Goal: Task Accomplishment & Management: Use online tool/utility

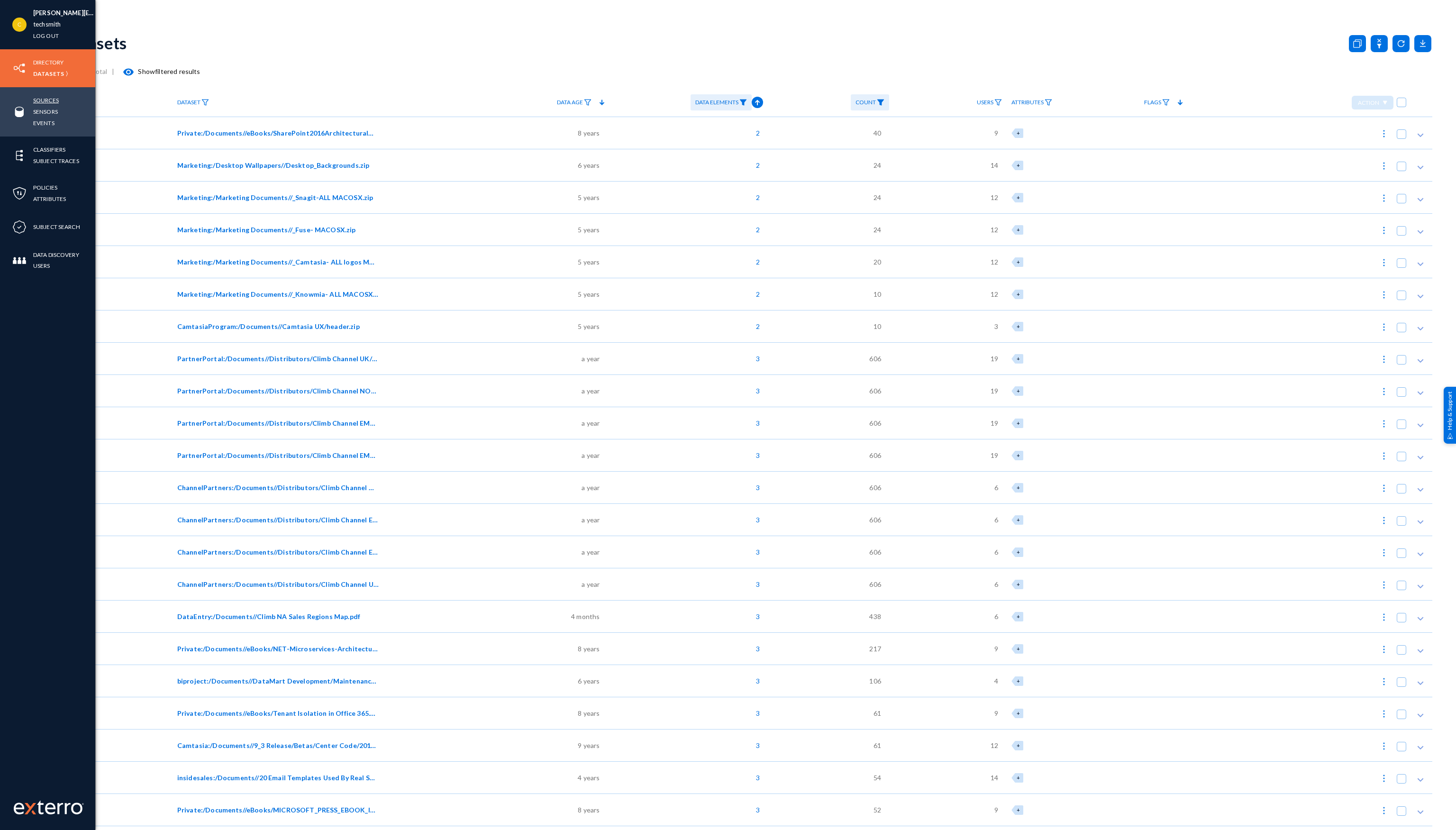
click at [34, 102] on link "Sources" at bounding box center [46, 100] width 25 height 11
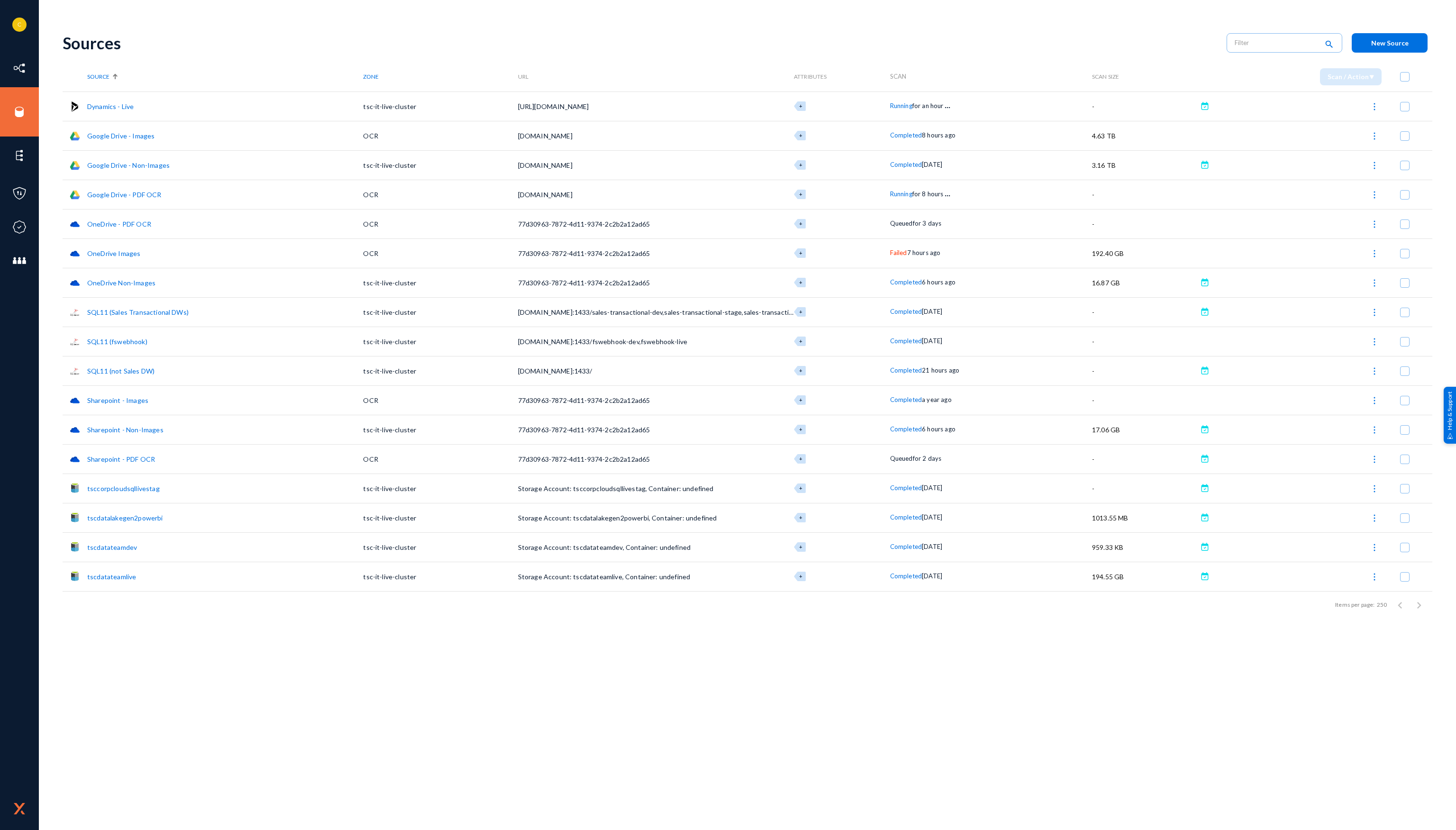
click at [892, 252] on span "Failed" at bounding box center [899, 252] width 17 height 7
click at [1289, 267] on div at bounding box center [728, 415] width 1456 height 830
click at [1375, 255] on img at bounding box center [1374, 253] width 9 height 9
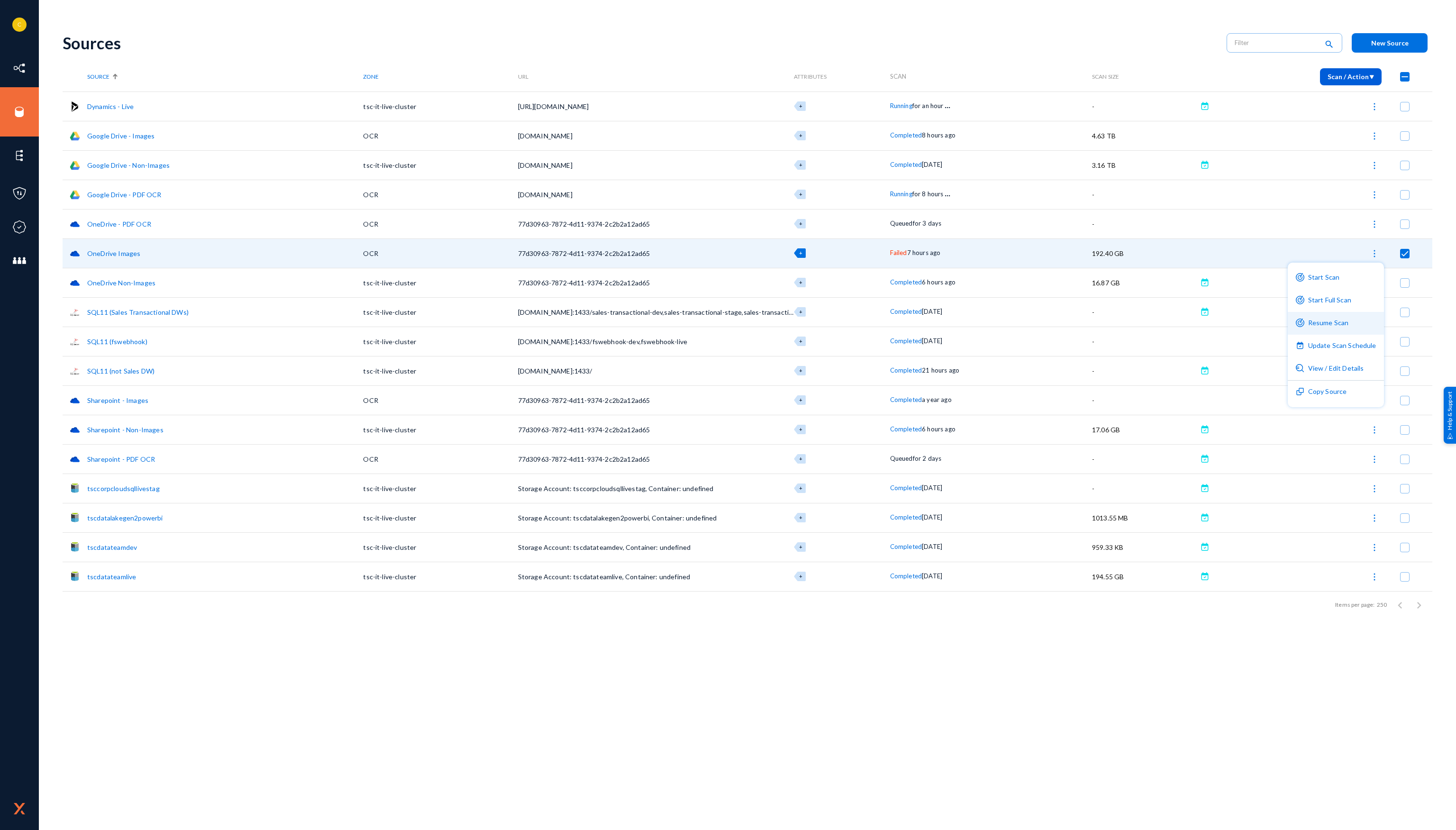
click at [1342, 317] on button "Resume Scan" at bounding box center [1336, 323] width 96 height 23
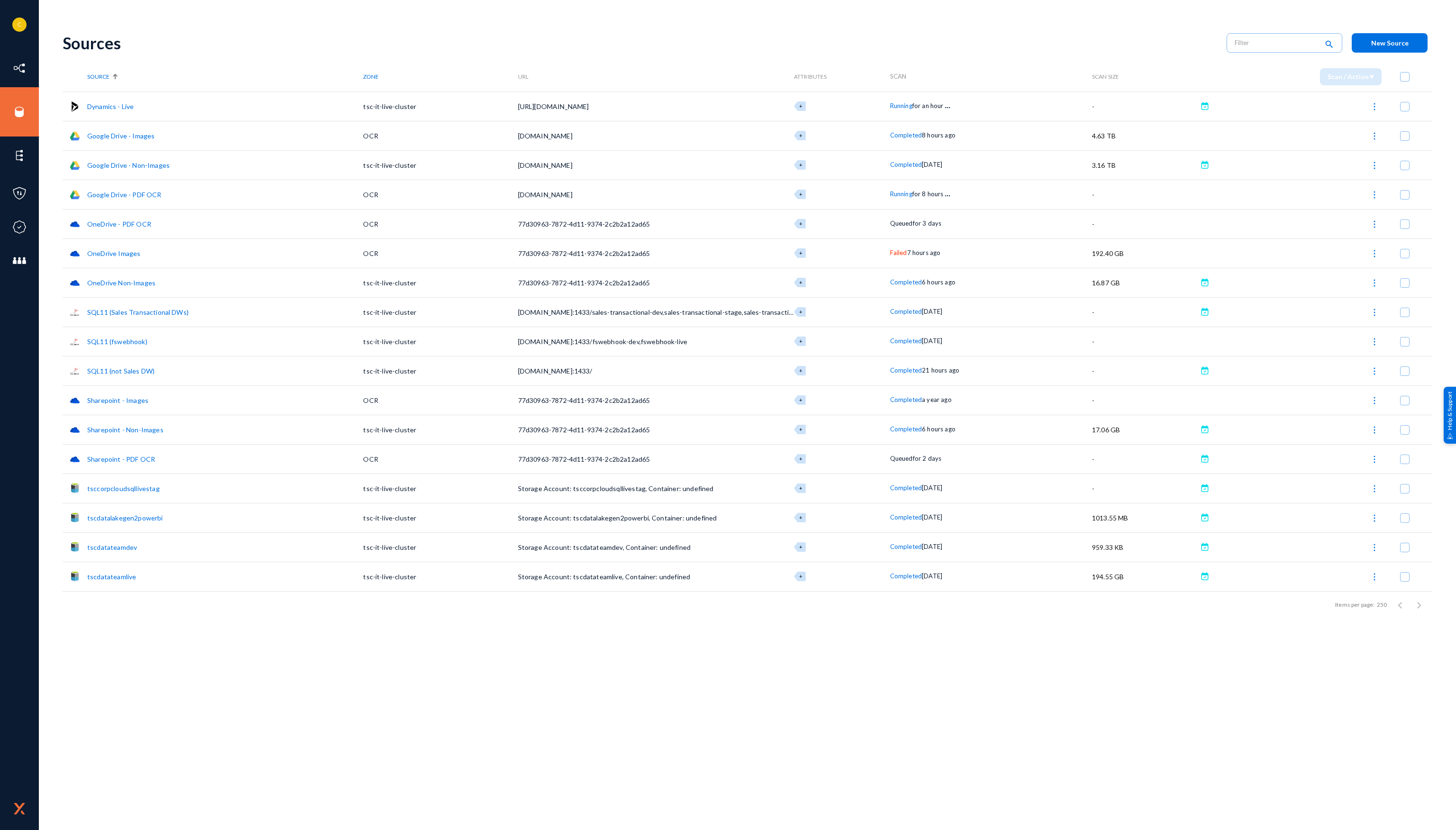
checkbox input "false"
